Goal: Find specific page/section

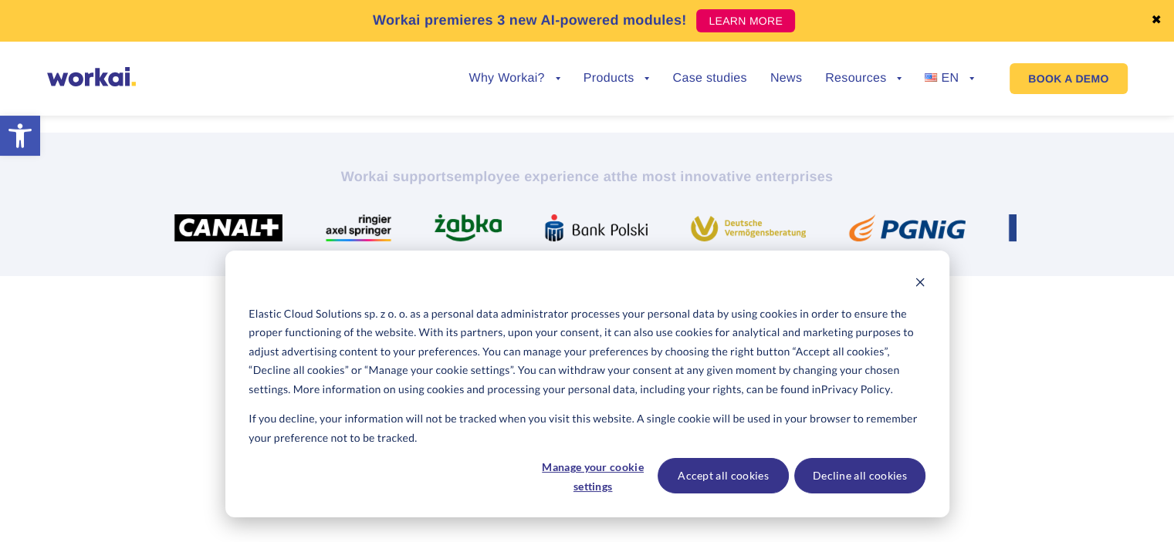
scroll to position [364, 0]
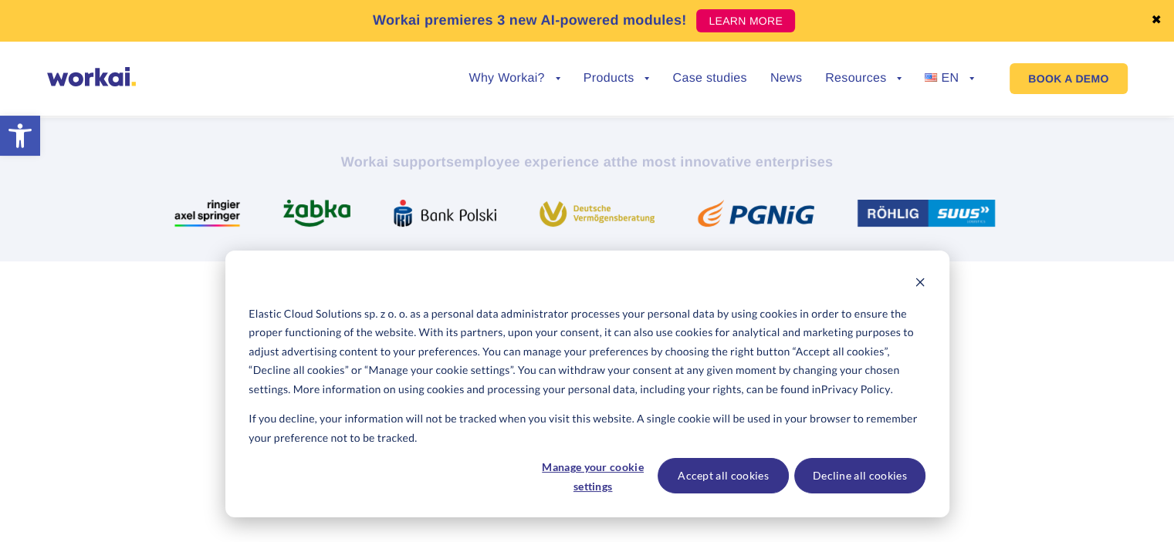
drag, startPoint x: 1185, startPoint y: 59, endPoint x: 1185, endPoint y: 106, distance: 47.8
click at [922, 286] on icon "Dismiss cookie banner" at bounding box center [919, 282] width 11 height 11
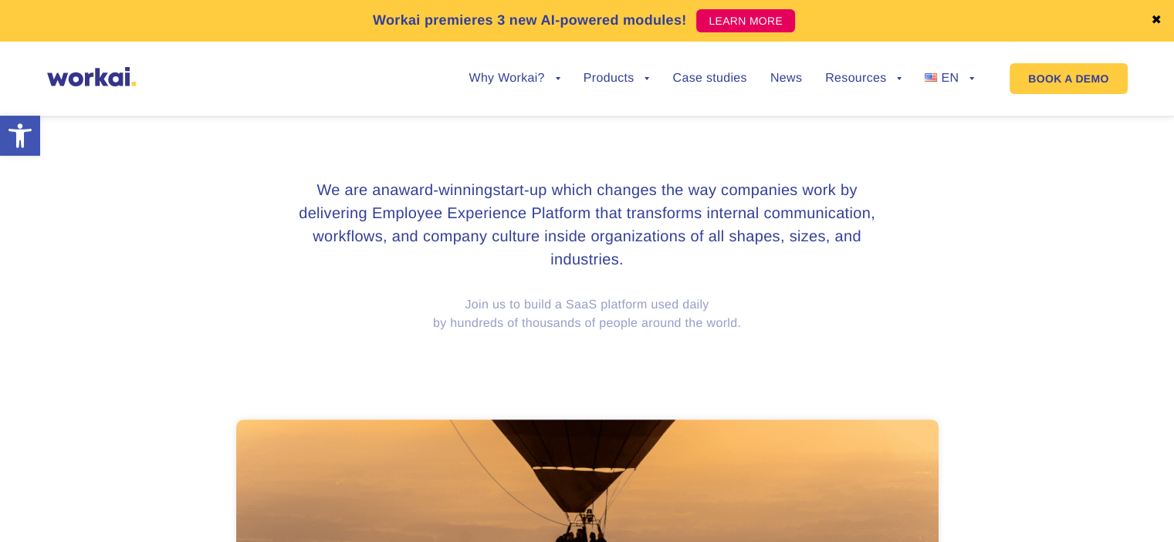
scroll to position [532, 0]
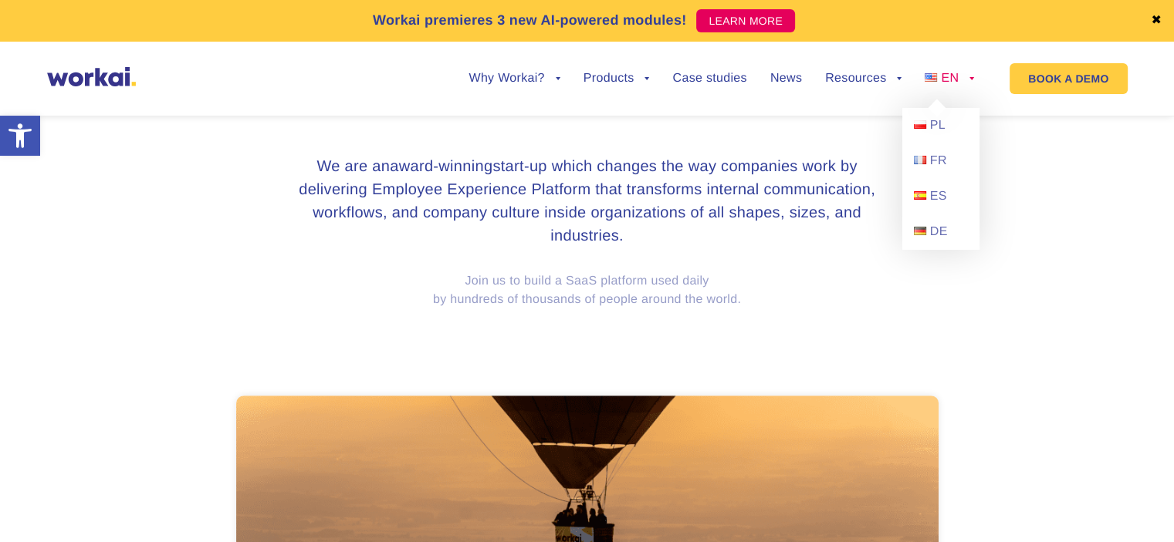
click at [957, 79] on span "EN" at bounding box center [950, 78] width 18 height 13
click at [940, 131] on span "PL" at bounding box center [937, 125] width 15 height 13
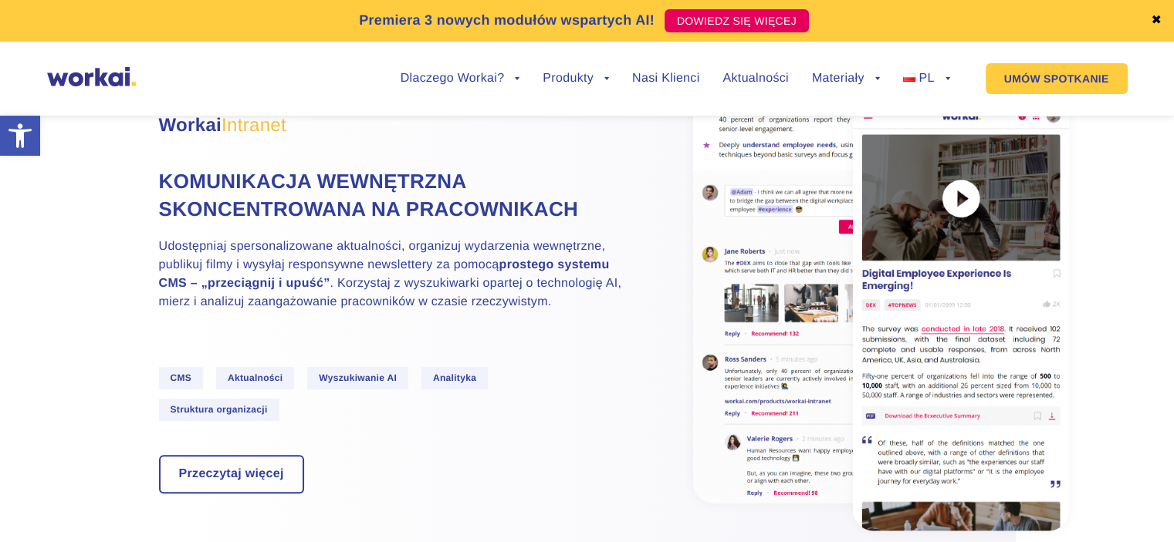
scroll to position [980, 0]
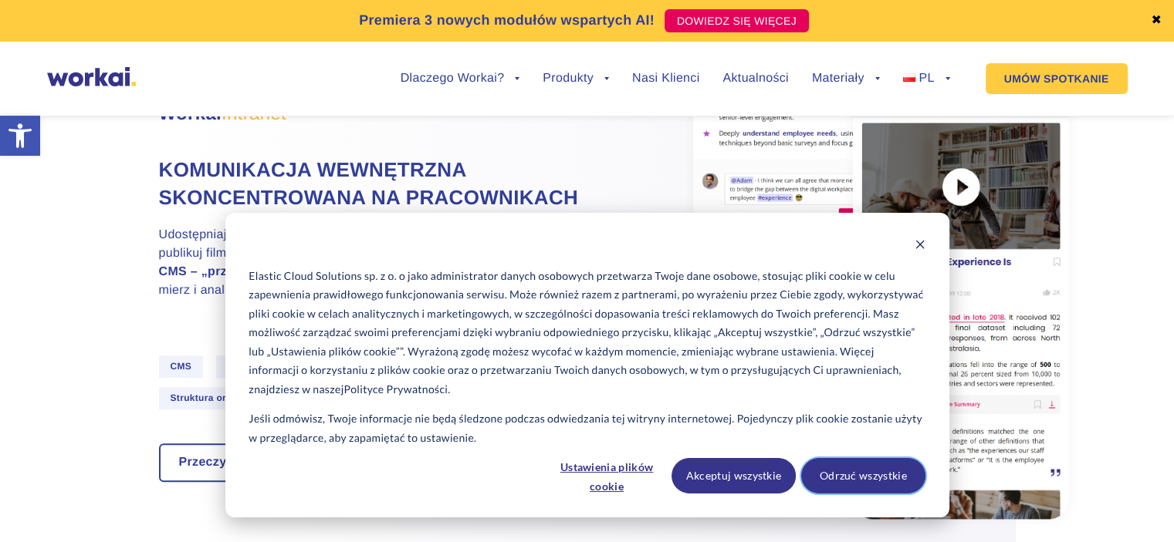
click at [858, 471] on button "Odrzuć wszystkie" at bounding box center [863, 475] width 124 height 35
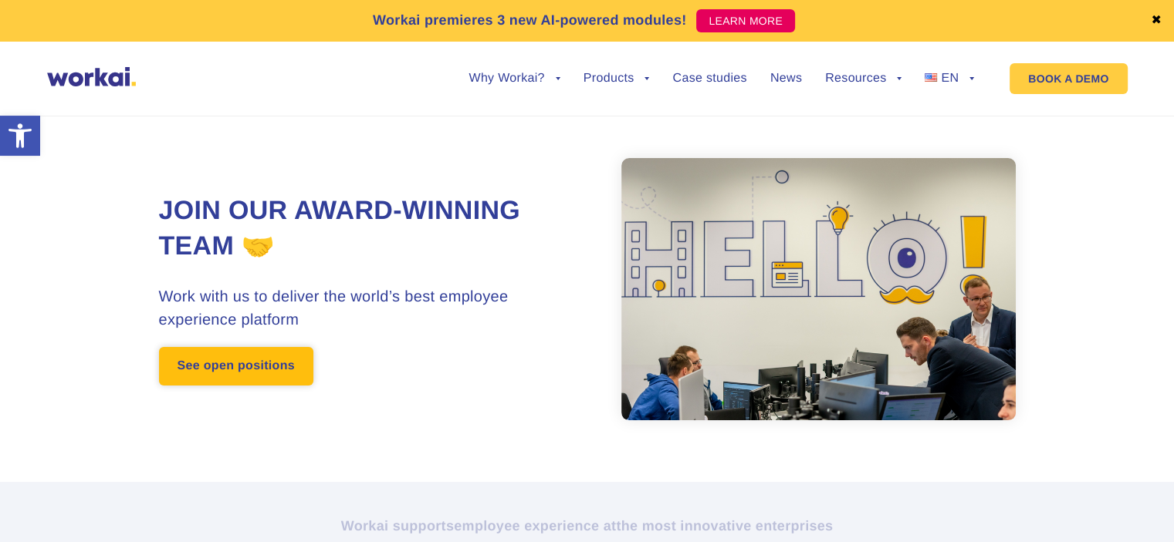
click at [265, 370] on link "See open positions" at bounding box center [236, 366] width 154 height 39
